Goal: Transaction & Acquisition: Purchase product/service

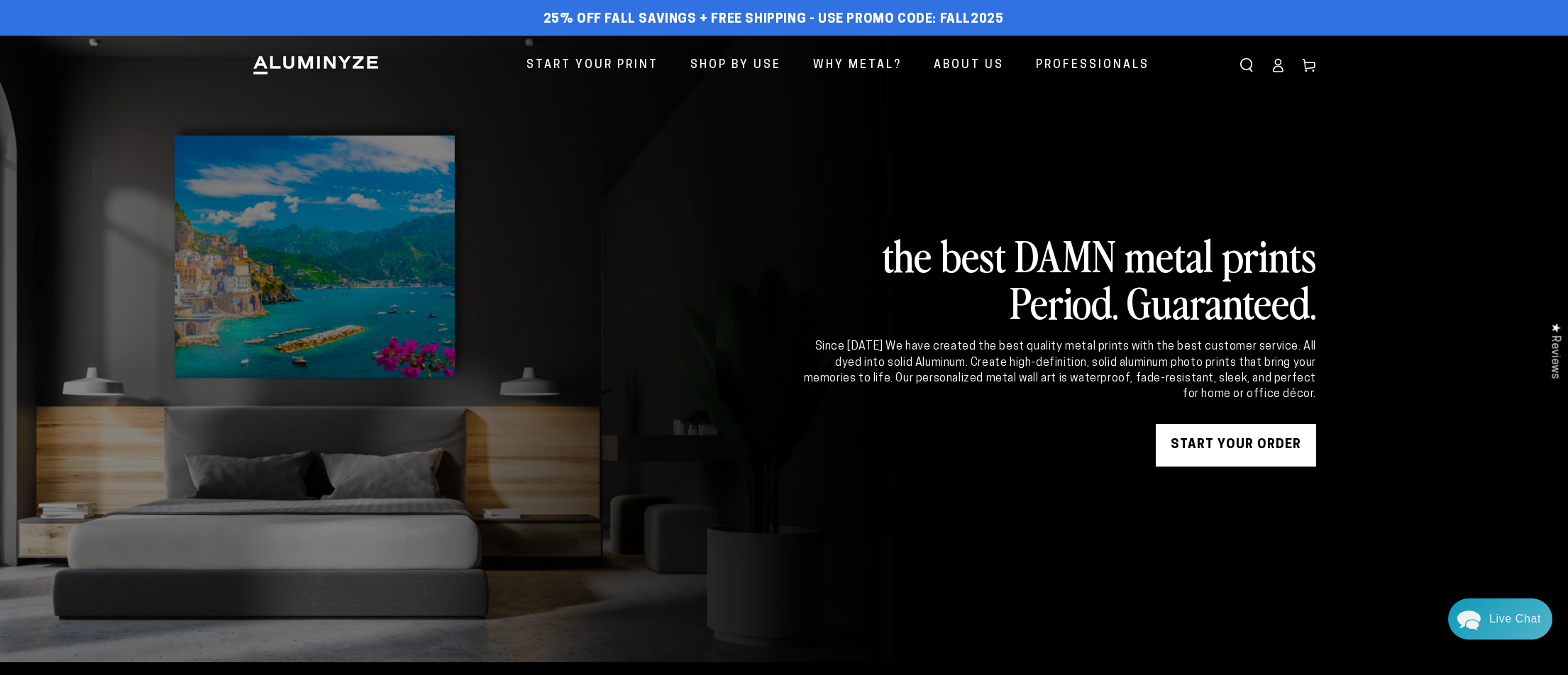
click at [1279, 69] on icon at bounding box center [1277, 65] width 14 height 14
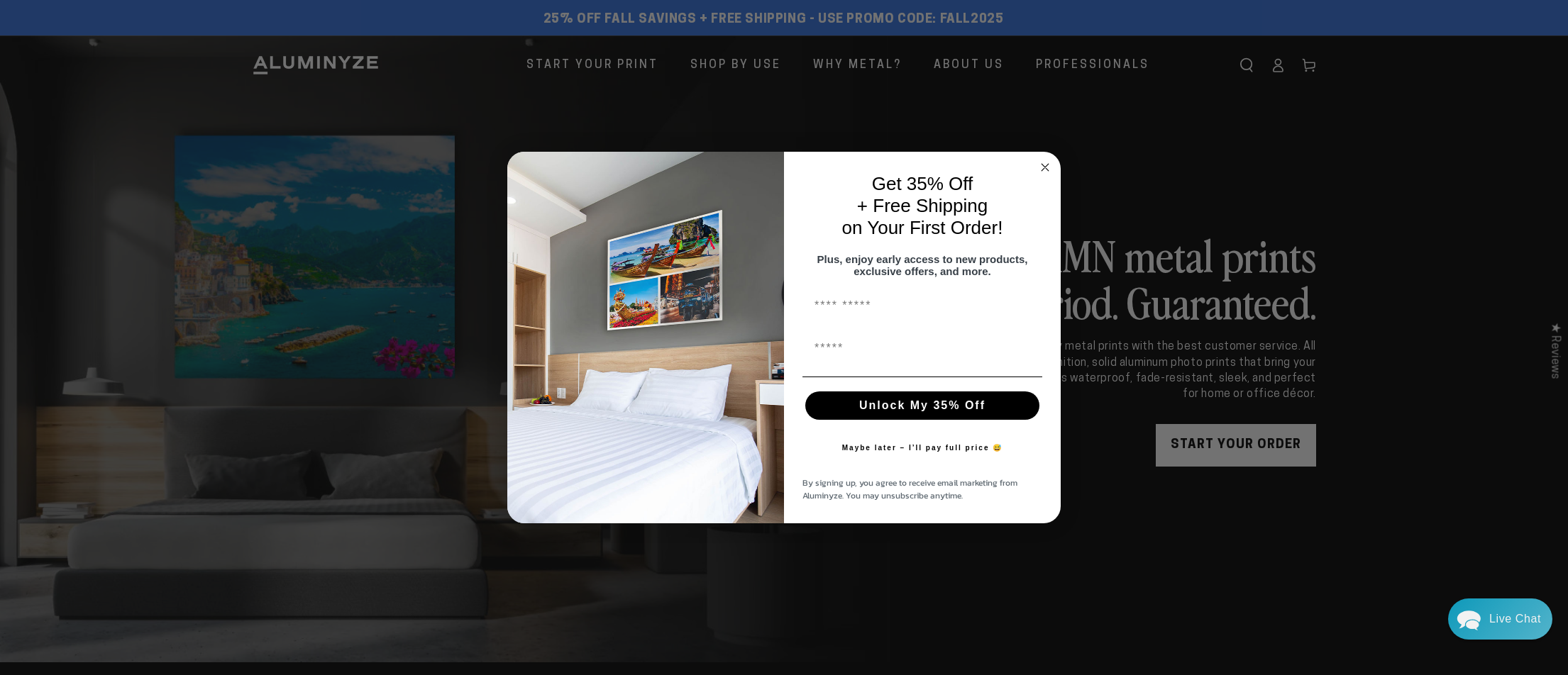
click at [1040, 160] on circle "Close dialog" at bounding box center [1044, 167] width 16 height 16
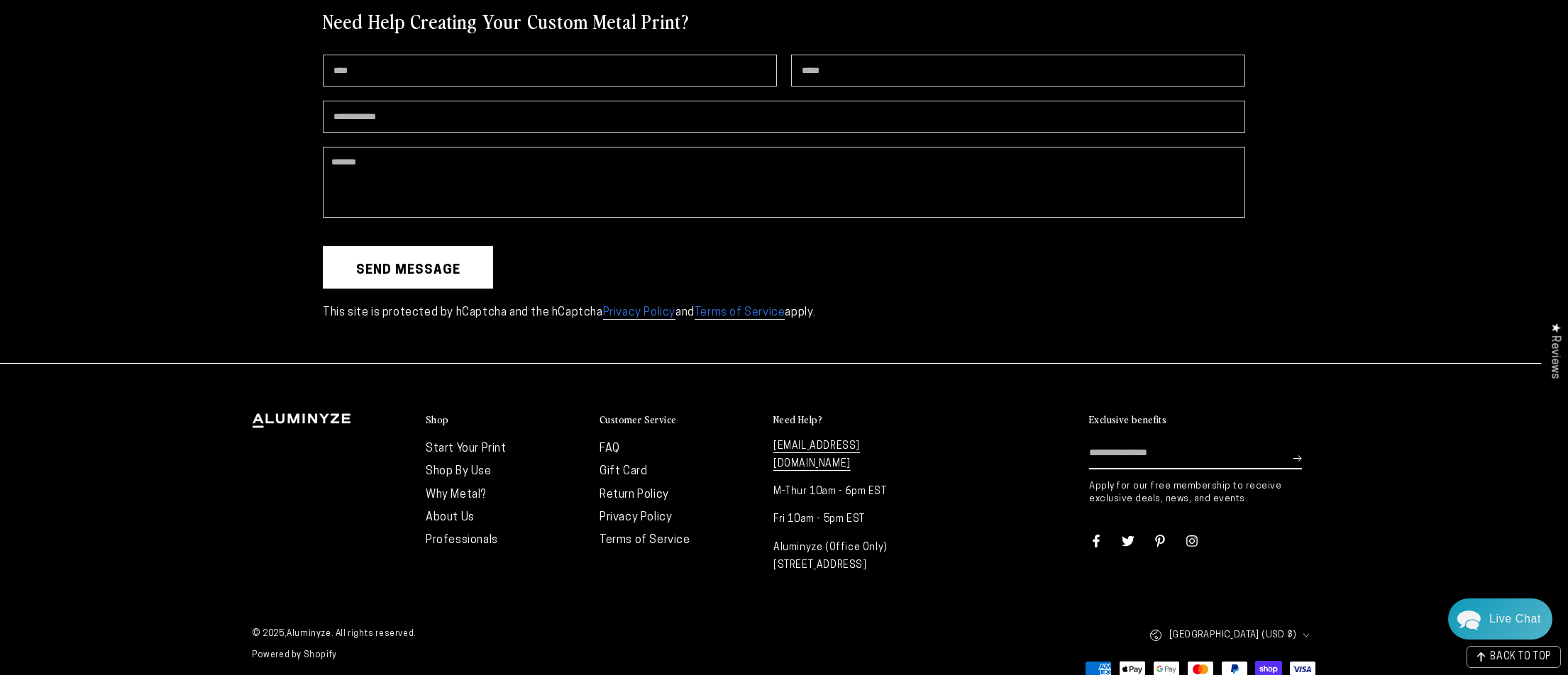
scroll to position [4116, 0]
click at [838, 442] on link "[EMAIL_ADDRESS][DOMAIN_NAME]" at bounding box center [816, 458] width 86 height 30
click at [818, 442] on link "[EMAIL_ADDRESS][DOMAIN_NAME]" at bounding box center [816, 458] width 86 height 30
click at [822, 442] on link "[EMAIL_ADDRESS][DOMAIN_NAME]" at bounding box center [816, 458] width 86 height 30
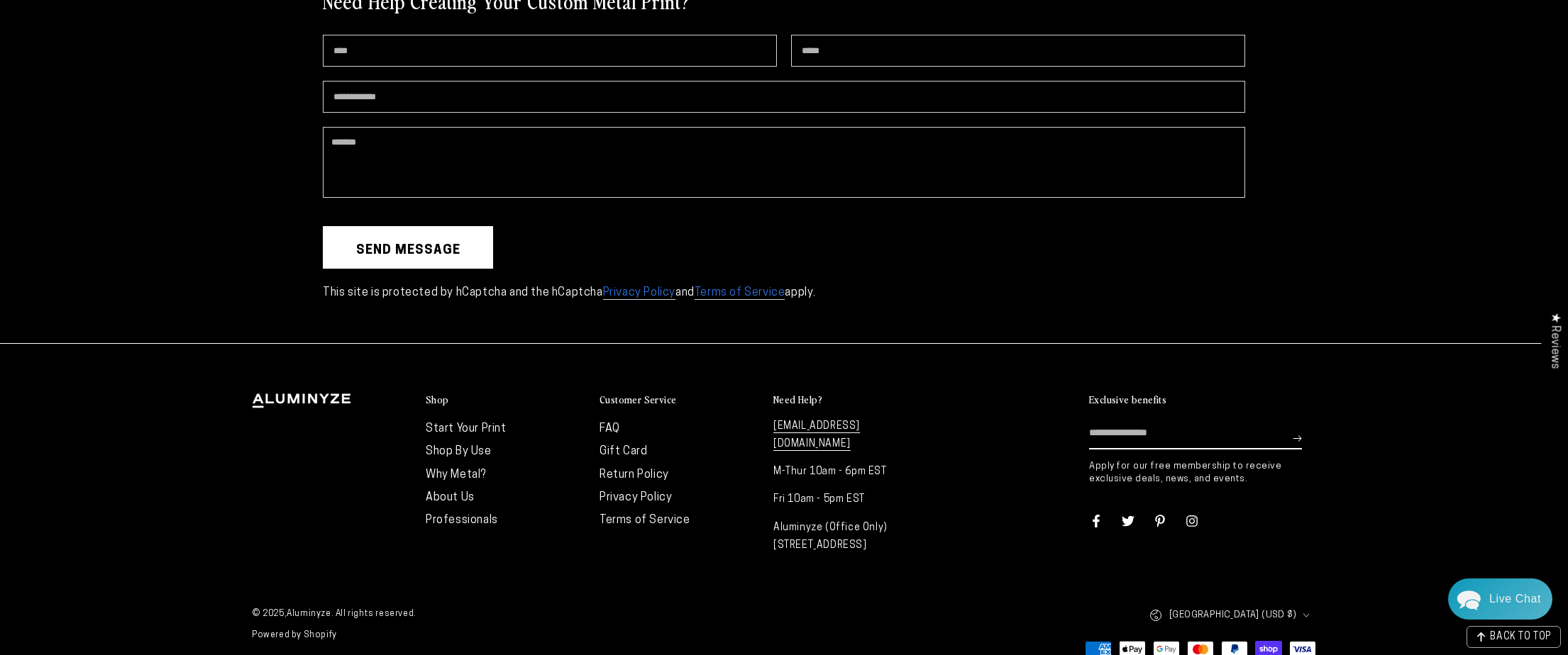
scroll to position [4117, 0]
click at [807, 422] on link "[EMAIL_ADDRESS][DOMAIN_NAME]" at bounding box center [816, 438] width 86 height 30
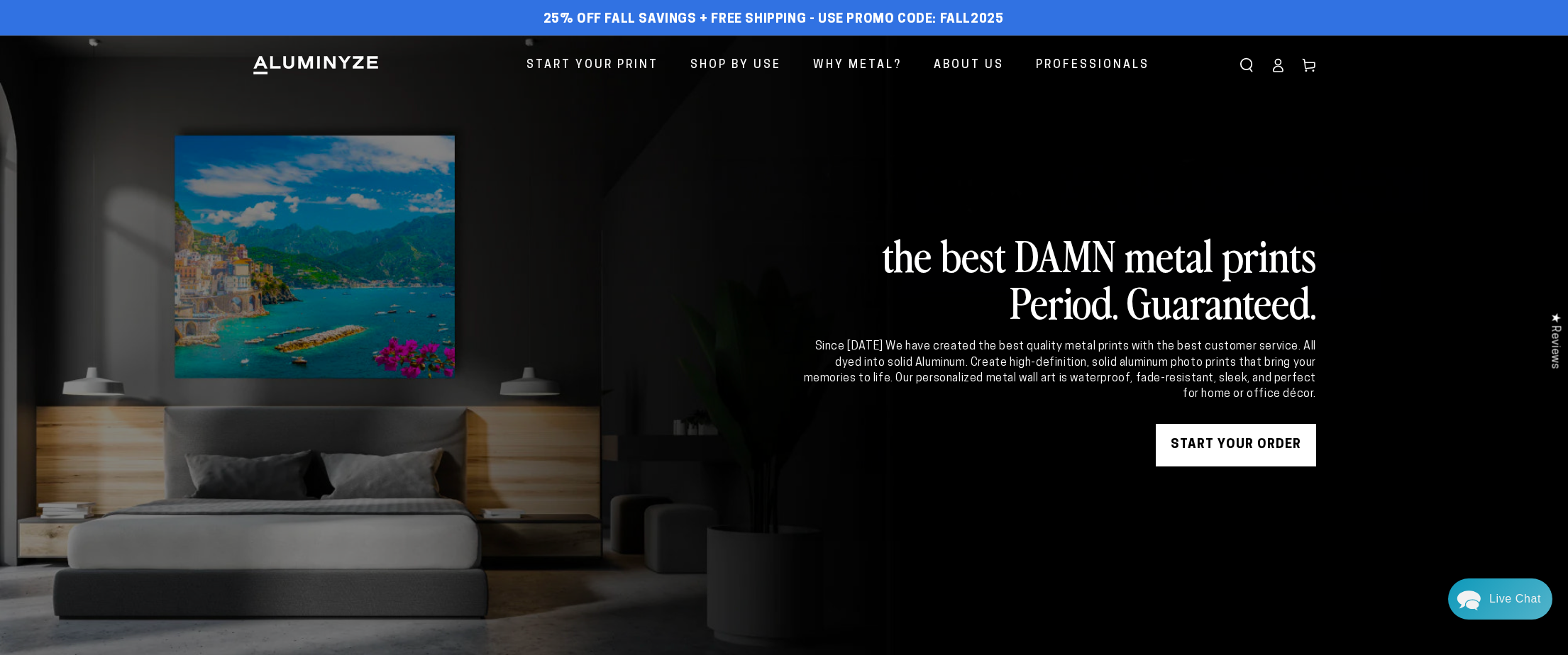
scroll to position [0, 0]
click at [1278, 64] on ellipse at bounding box center [1277, 62] width 6 height 6
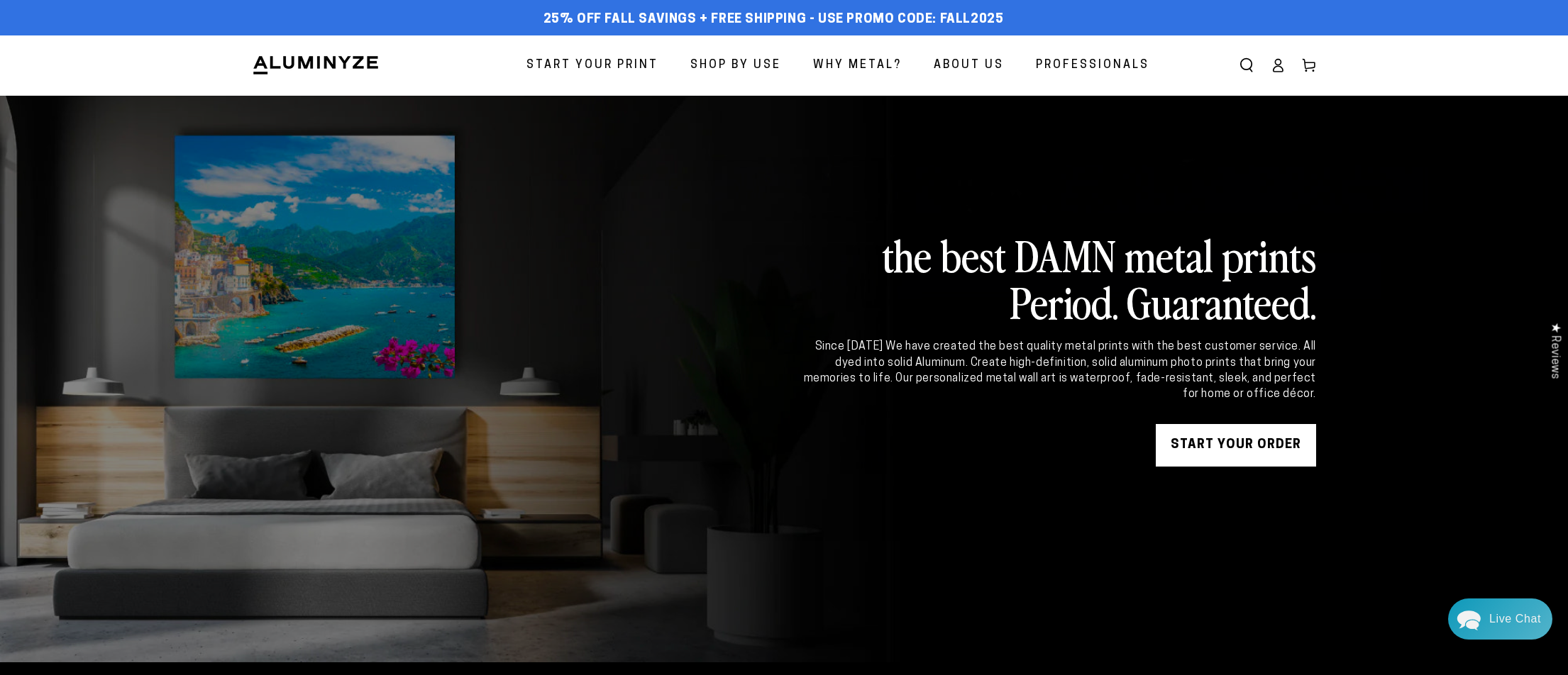
click at [632, 69] on span "Start Your Print" at bounding box center [592, 65] width 132 height 21
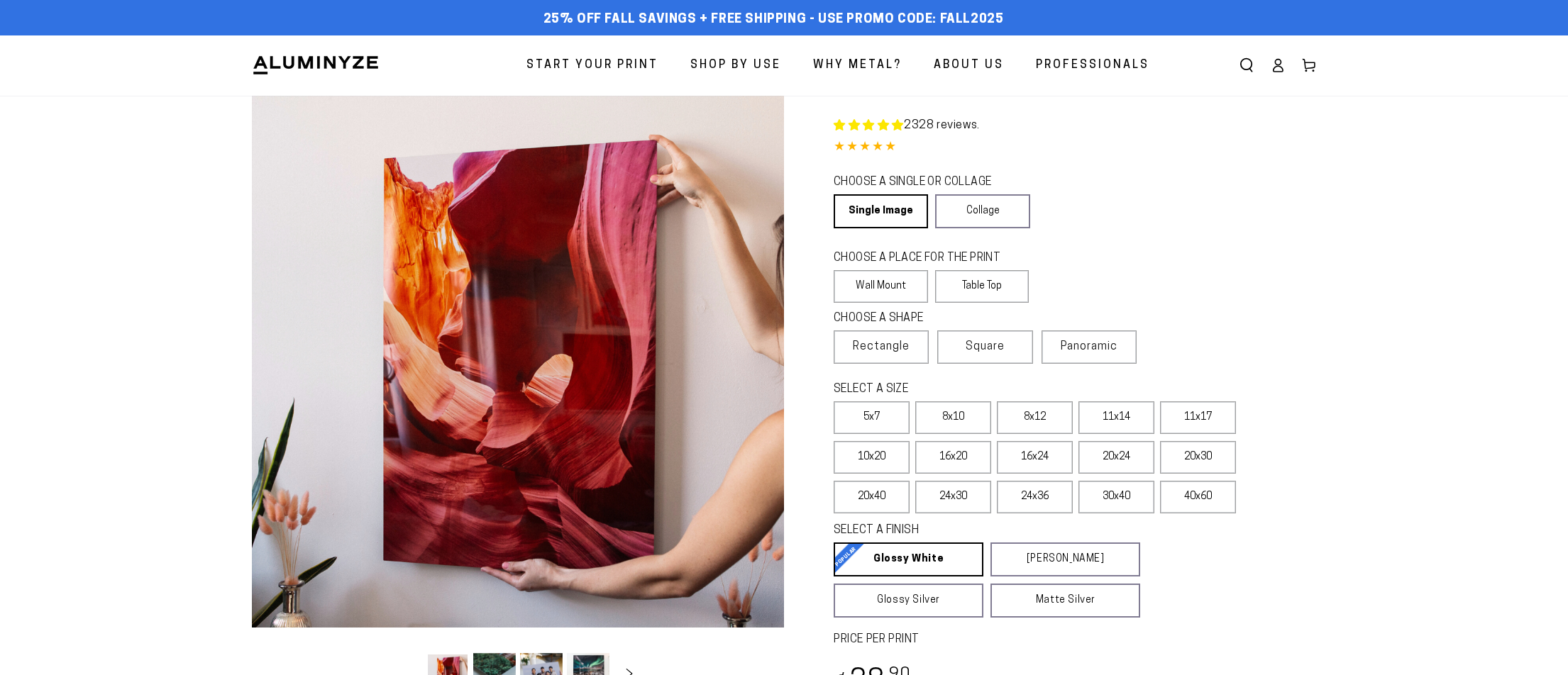
select select "**********"
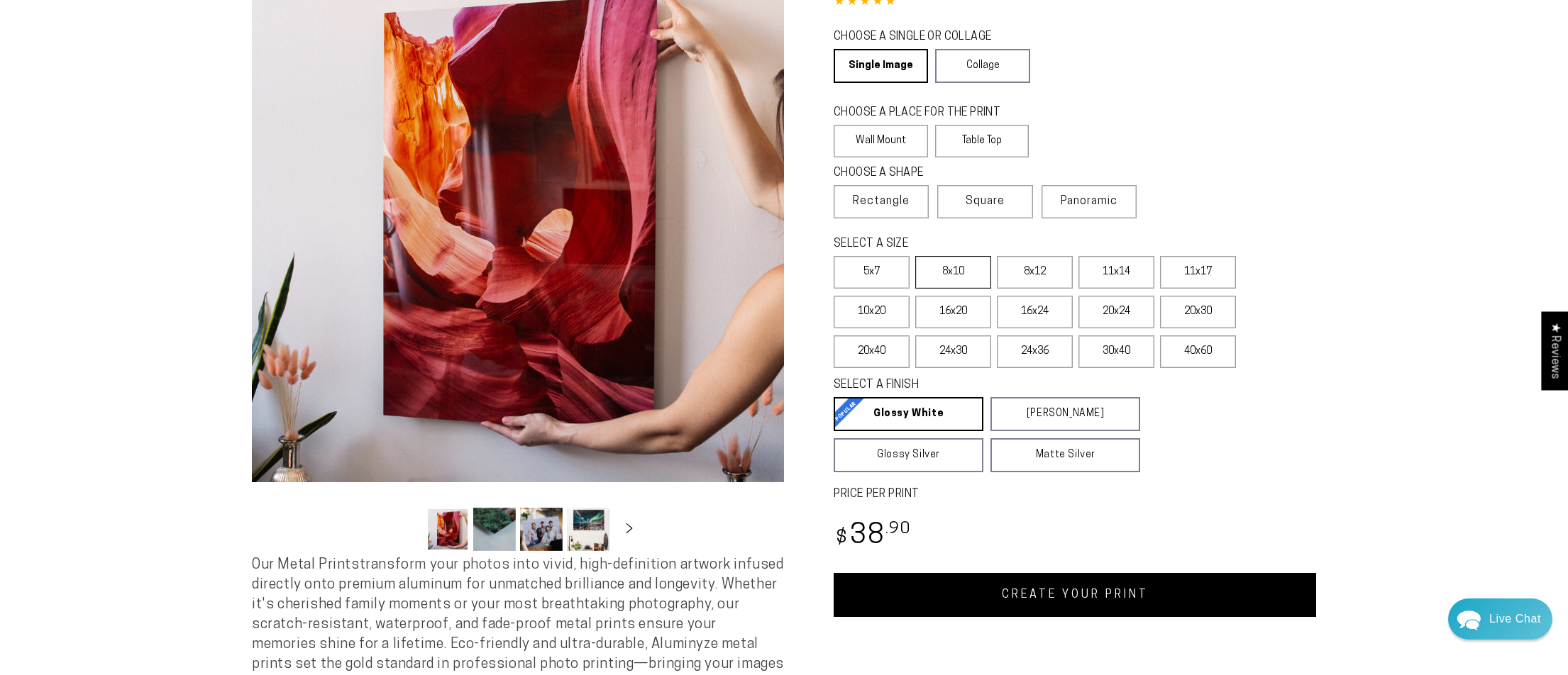
scroll to position [150, 0]
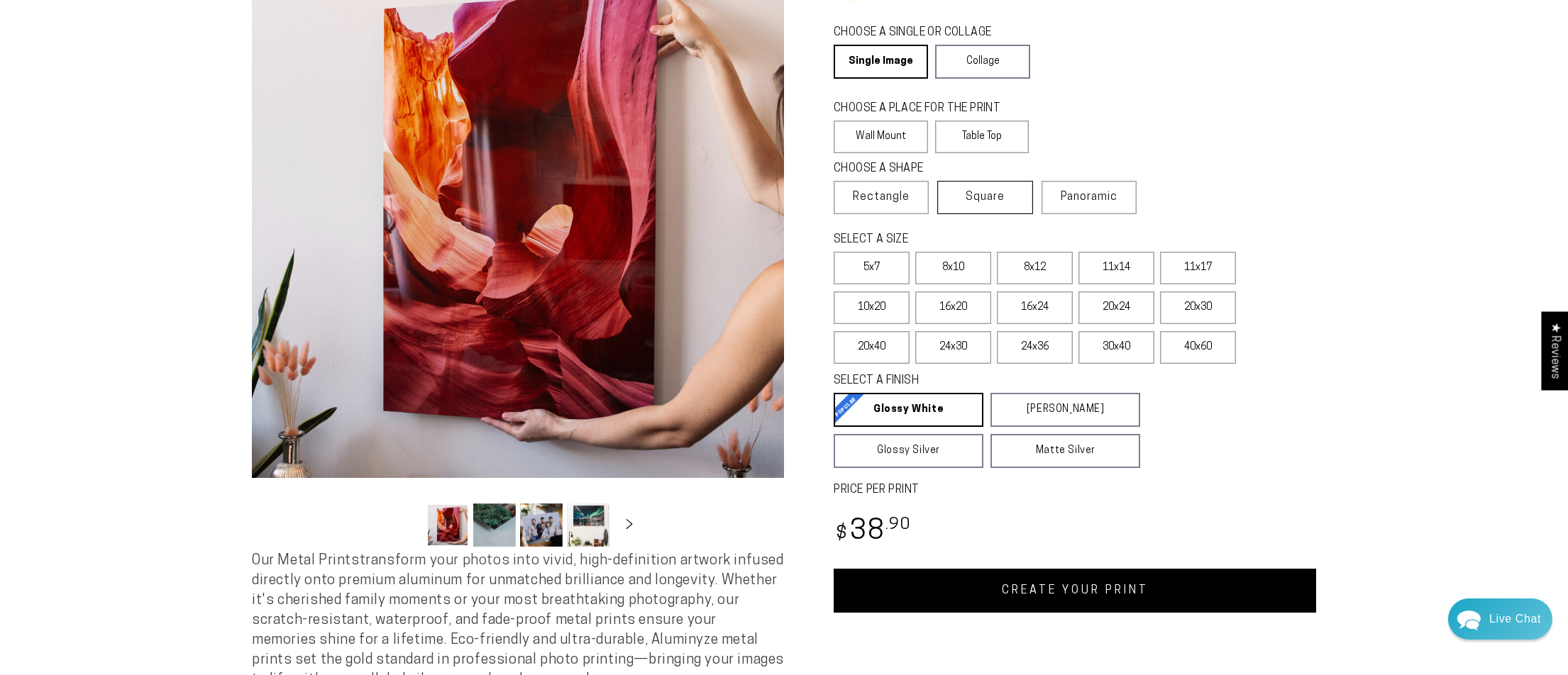
click at [1013, 201] on label "Square" at bounding box center [985, 197] width 95 height 33
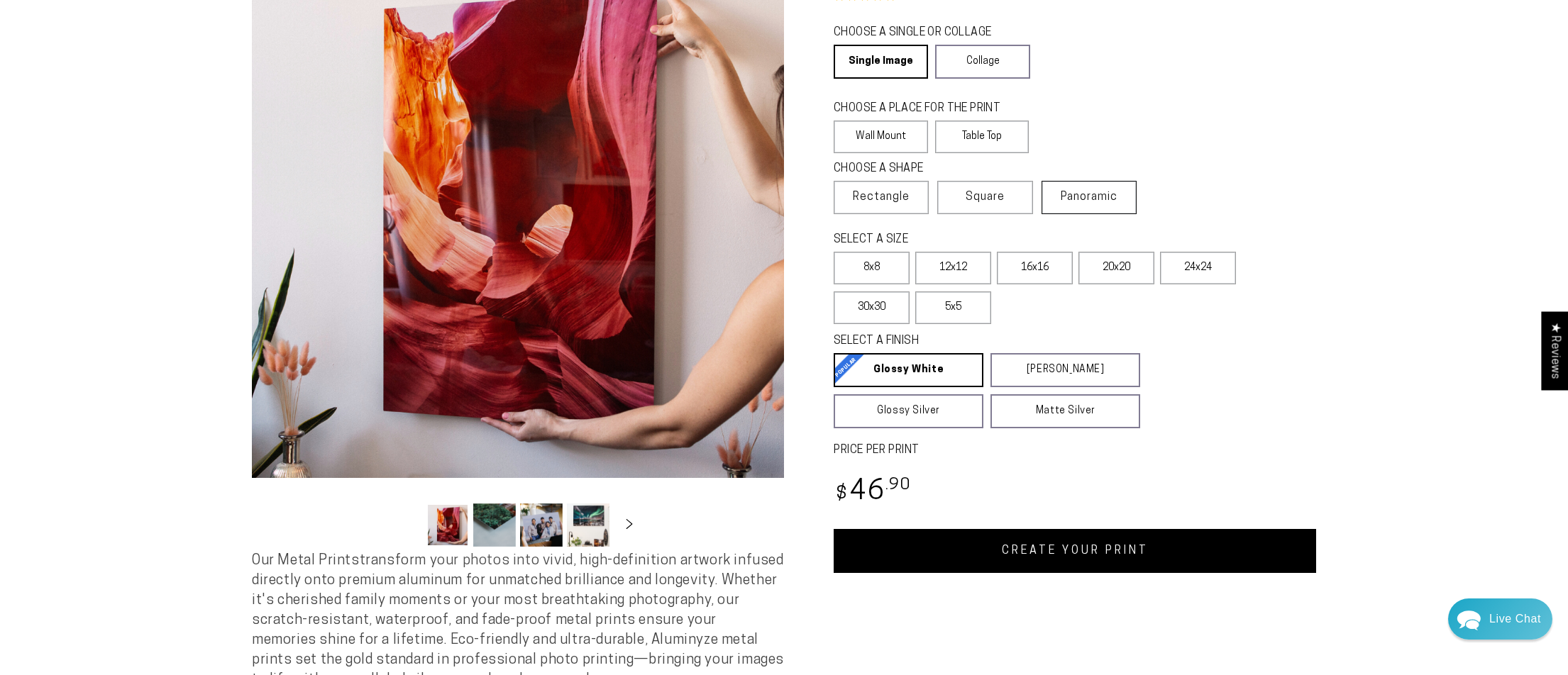
click at [1076, 202] on span "Panoramic" at bounding box center [1089, 197] width 57 height 12
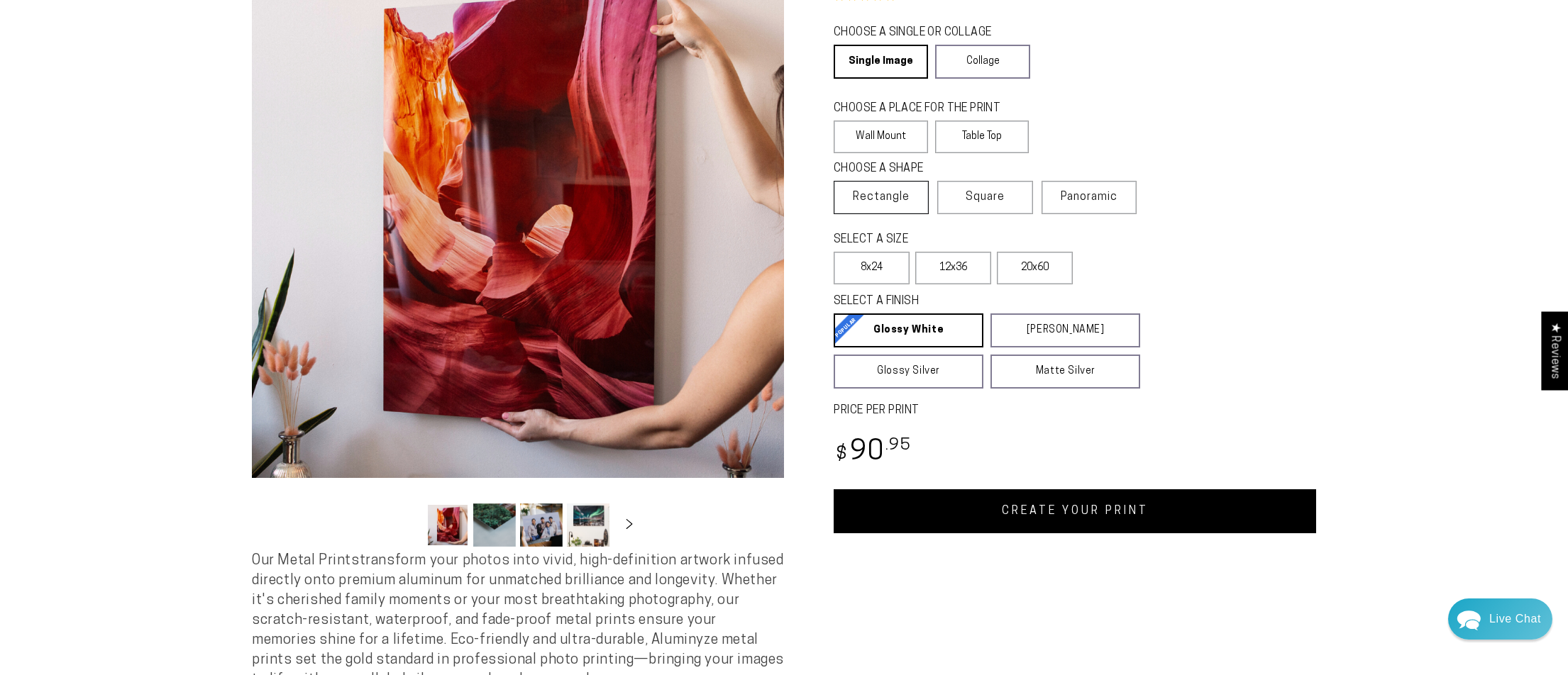
click at [906, 202] on span "Rectangle" at bounding box center [881, 197] width 57 height 17
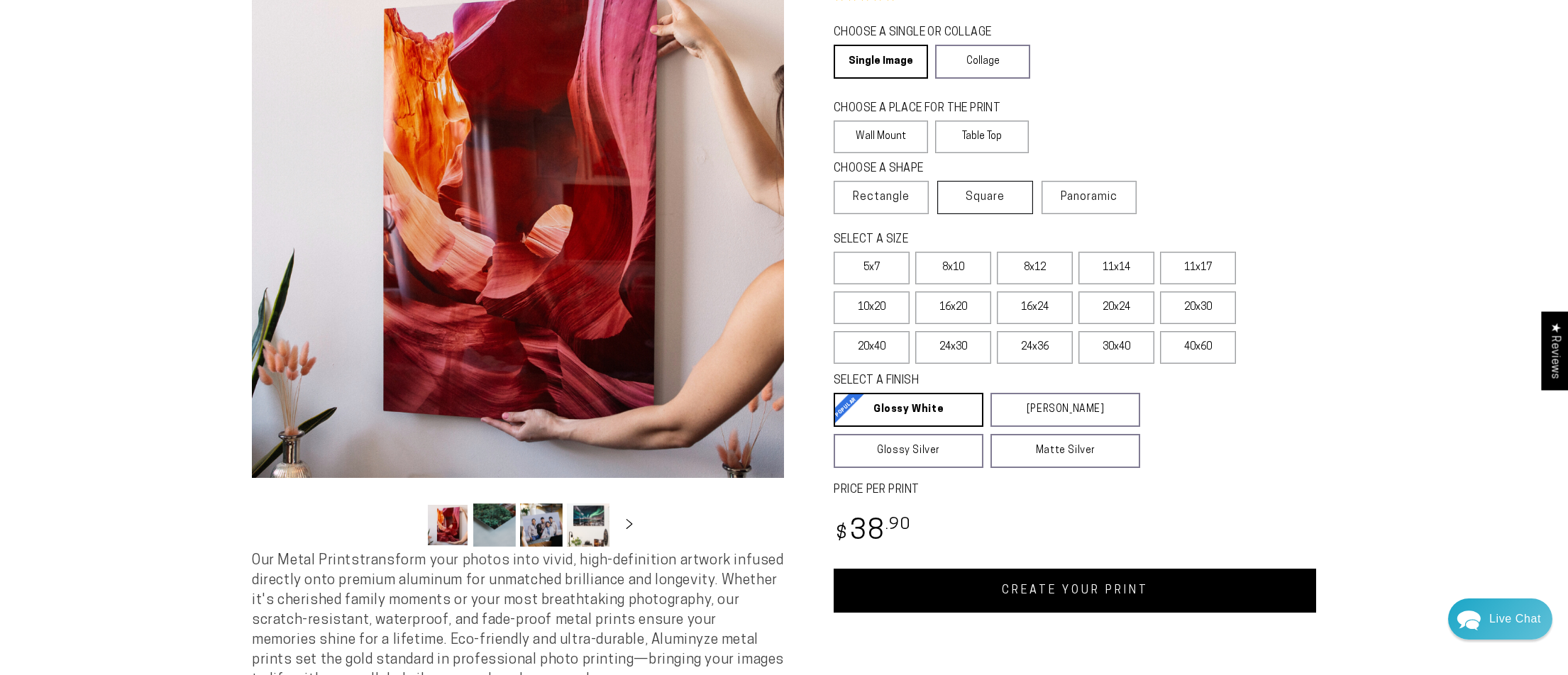
click at [990, 200] on span "Square" at bounding box center [985, 197] width 39 height 17
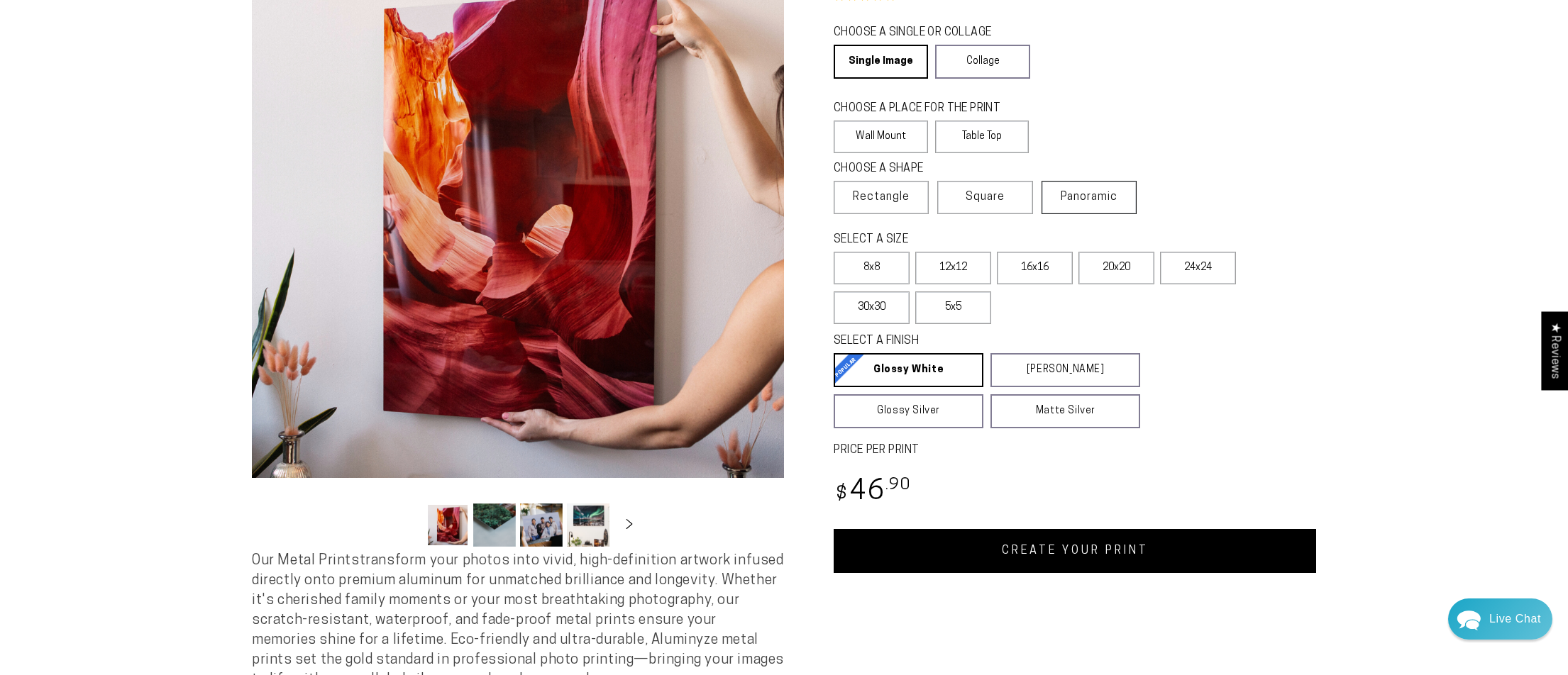
click at [1102, 197] on span "Panoramic" at bounding box center [1089, 197] width 57 height 12
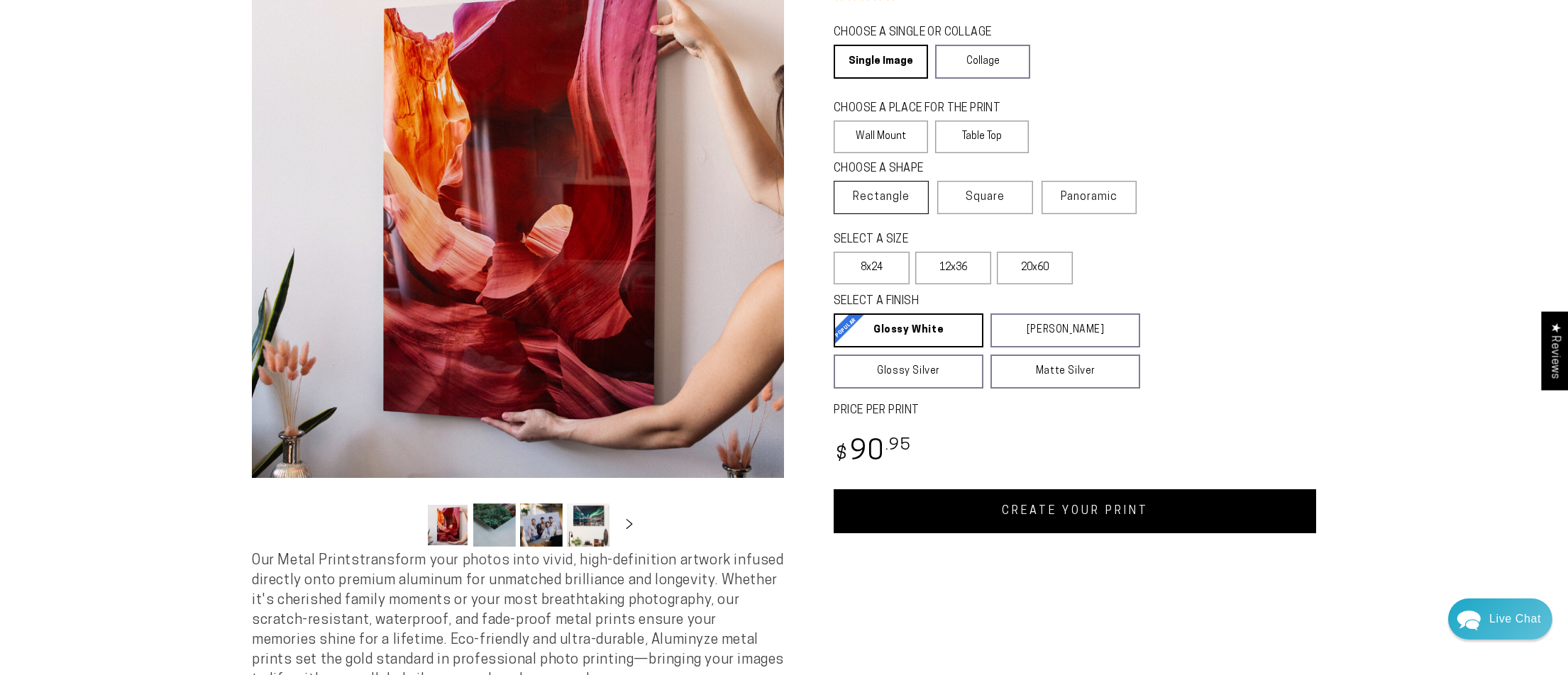
click at [891, 197] on span "Rectangle" at bounding box center [881, 197] width 57 height 17
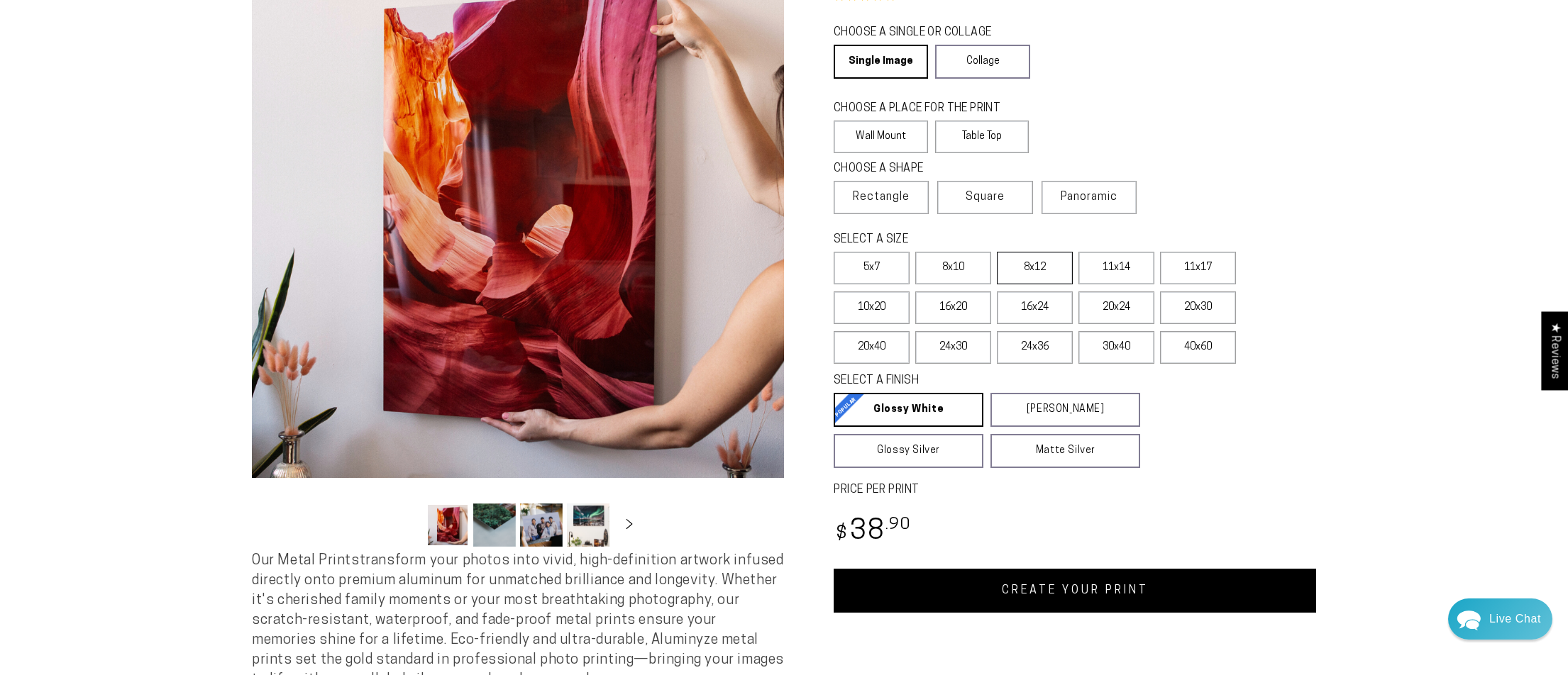
click at [1033, 274] on label "8x12" at bounding box center [1034, 268] width 76 height 33
click at [1034, 271] on label "8x12" at bounding box center [1034, 268] width 76 height 33
click at [1079, 206] on label "Panoramic" at bounding box center [1089, 197] width 95 height 33
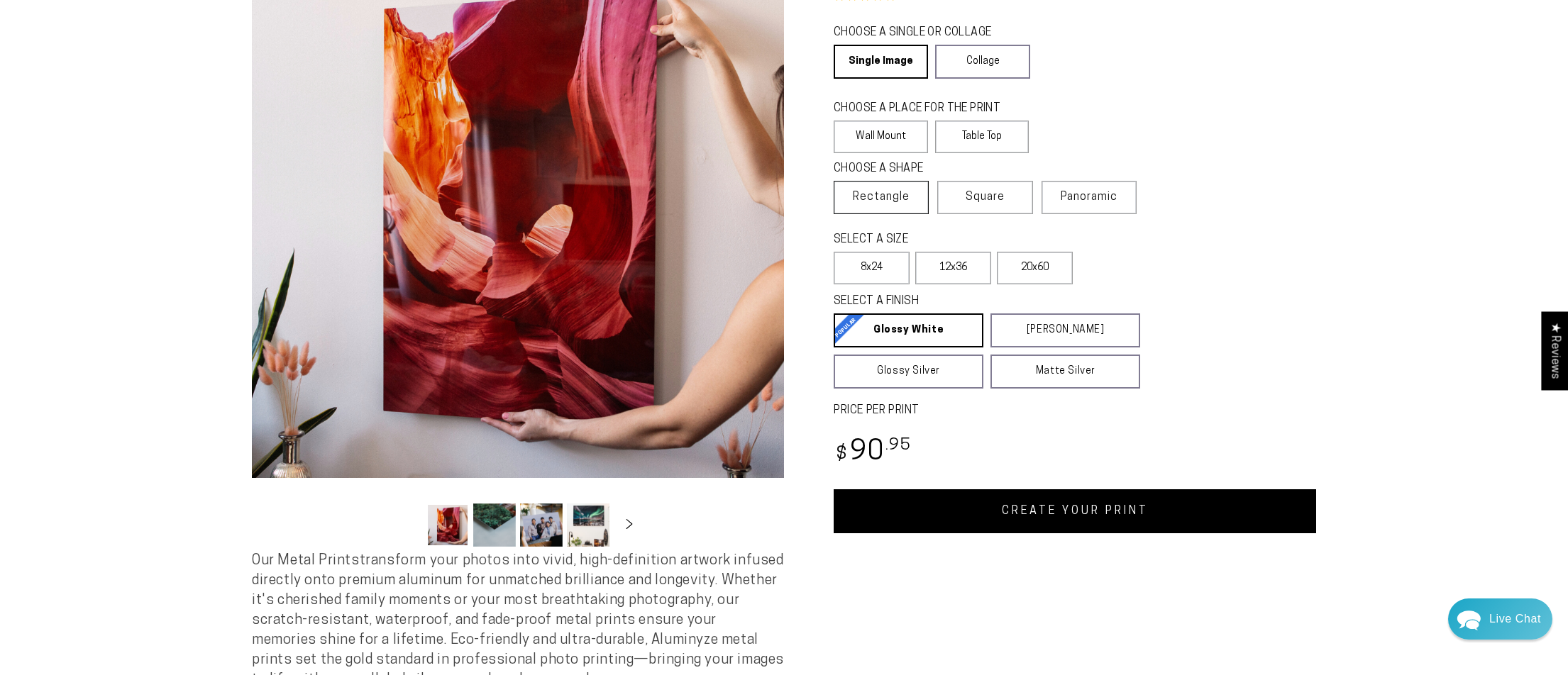
click at [900, 199] on span "Rectangle" at bounding box center [881, 197] width 57 height 17
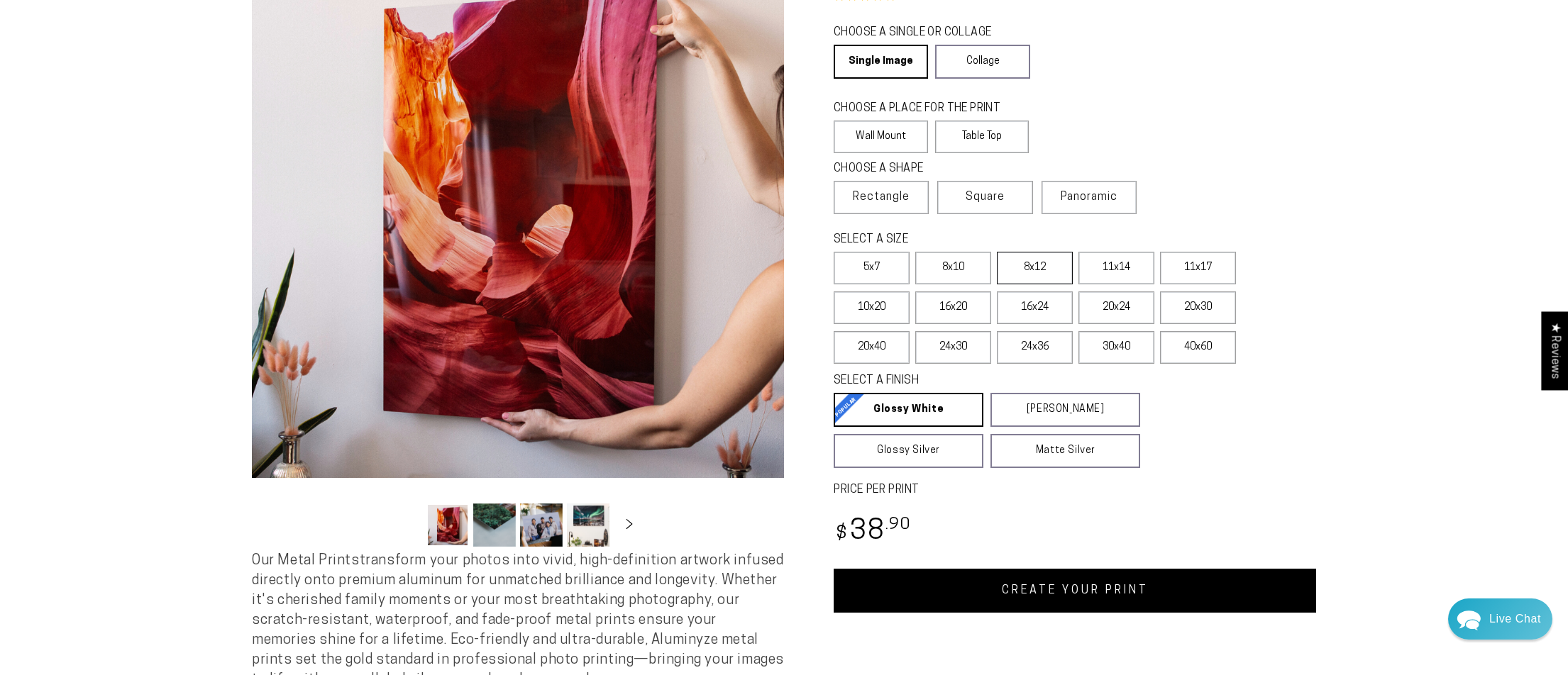
click at [1038, 271] on label "8x12" at bounding box center [1034, 268] width 76 height 33
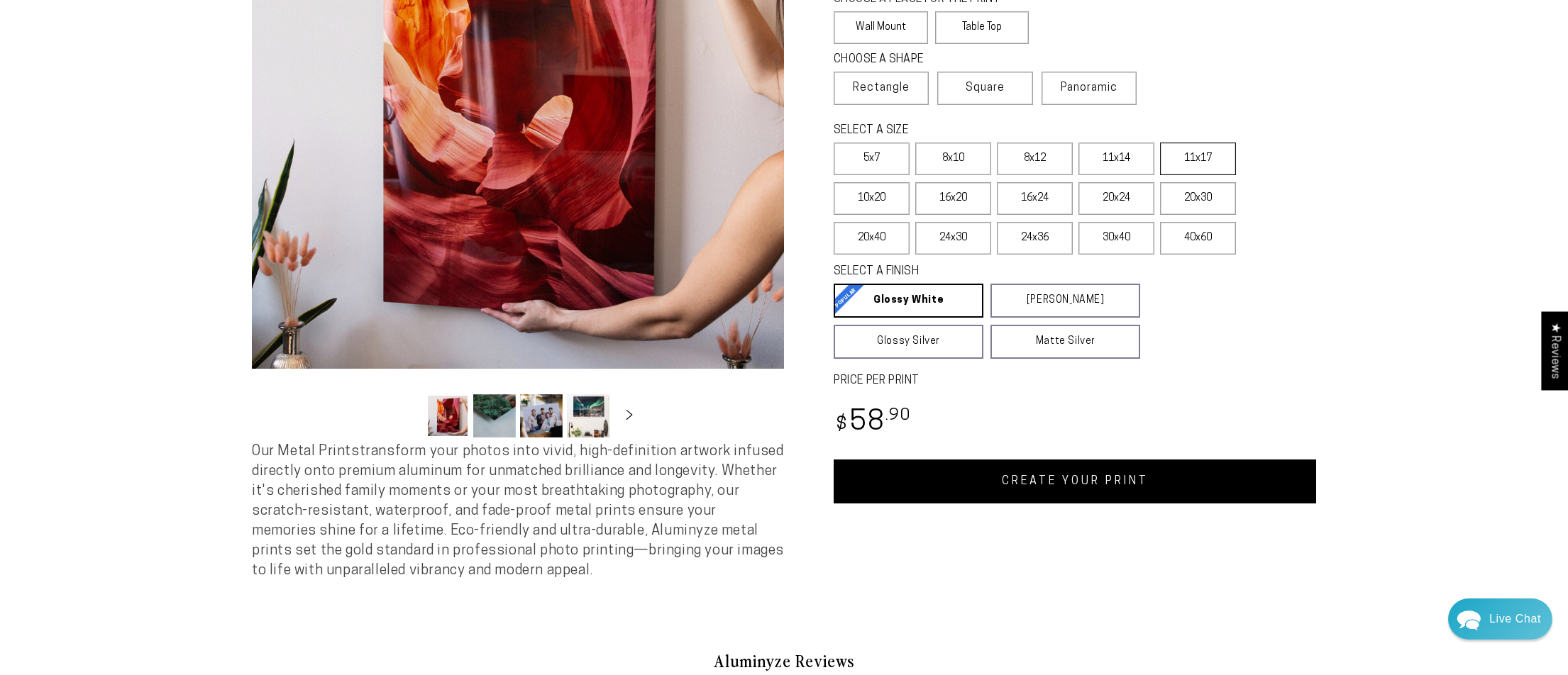
scroll to position [403, 0]
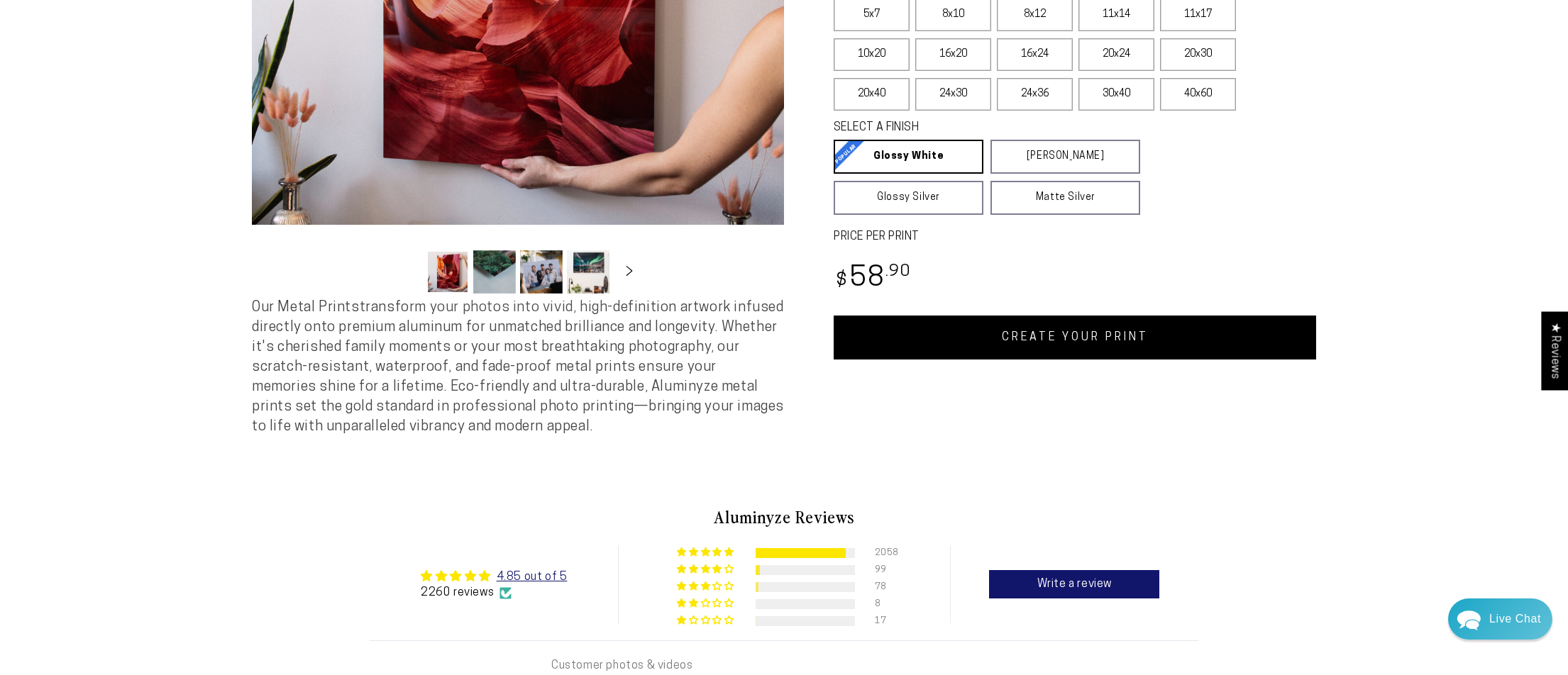
click at [1098, 357] on link "CREATE YOUR PRINT" at bounding box center [1074, 337] width 482 height 44
